Goal: Download file/media

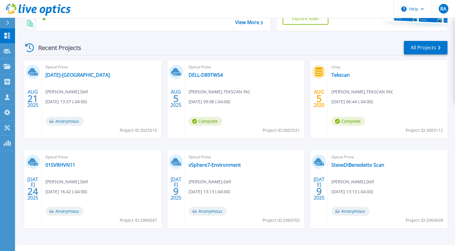
scroll to position [108, 0]
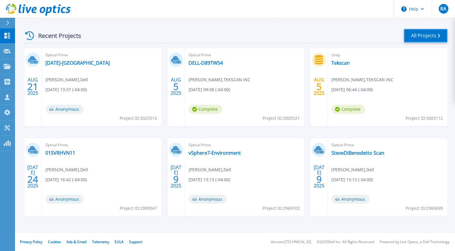
click at [432, 34] on link "All Projects" at bounding box center [426, 36] width 44 height 14
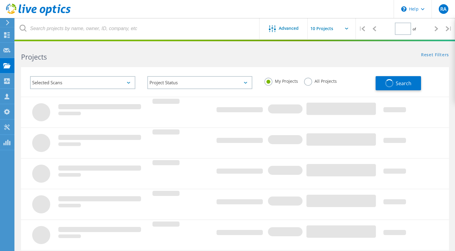
type input "2"
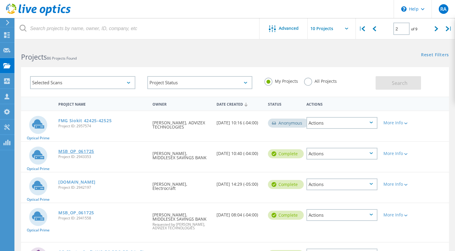
click at [73, 153] on link "MSB_OP_061725" at bounding box center [76, 151] width 36 height 4
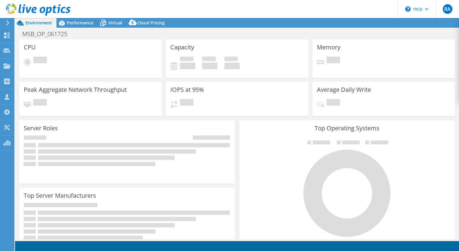
select select "USD"
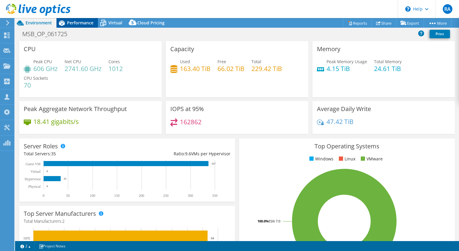
click at [76, 23] on span "Performance" at bounding box center [80, 23] width 26 height 6
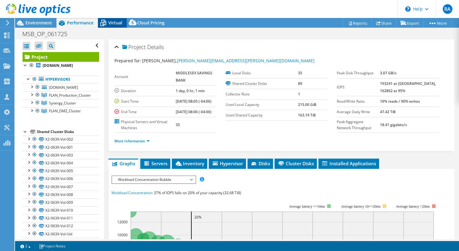
click at [110, 22] on span "Virtual" at bounding box center [116, 23] width 14 height 6
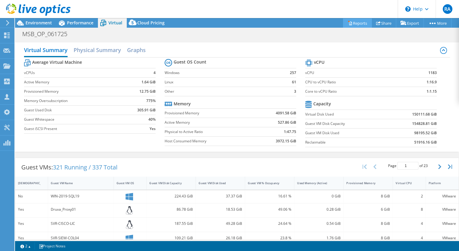
click at [350, 25] on link "Reports" at bounding box center [357, 22] width 29 height 9
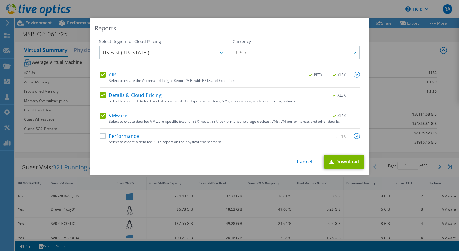
click at [102, 135] on label "Performance" at bounding box center [119, 136] width 39 height 6
click at [0, 0] on input "Performance" at bounding box center [0, 0] width 0 height 0
click at [334, 165] on link "Download" at bounding box center [344, 162] width 40 height 14
